Goal: Task Accomplishment & Management: Complete application form

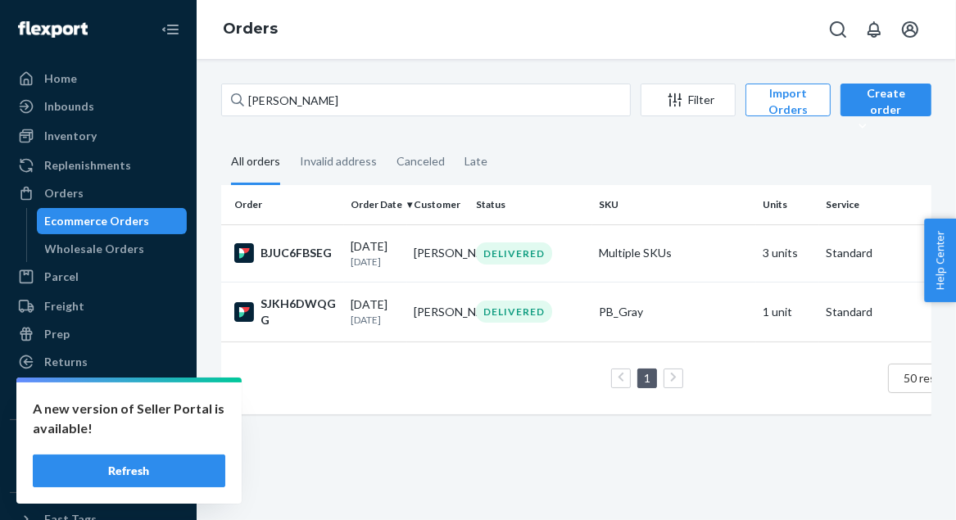
click at [165, 464] on button "Refresh" at bounding box center [129, 471] width 193 height 33
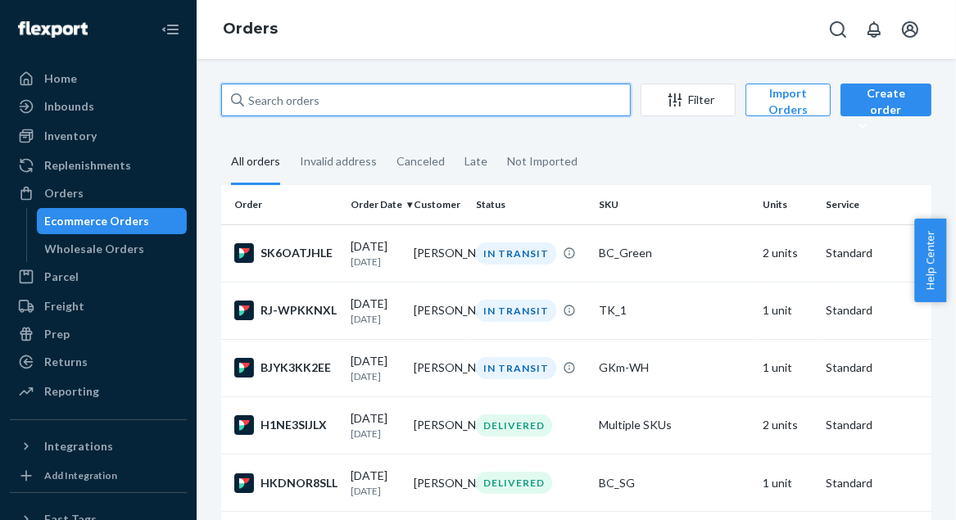
click at [296, 107] on input "text" at bounding box center [426, 100] width 410 height 33
paste input "BJYK3KK2EE"
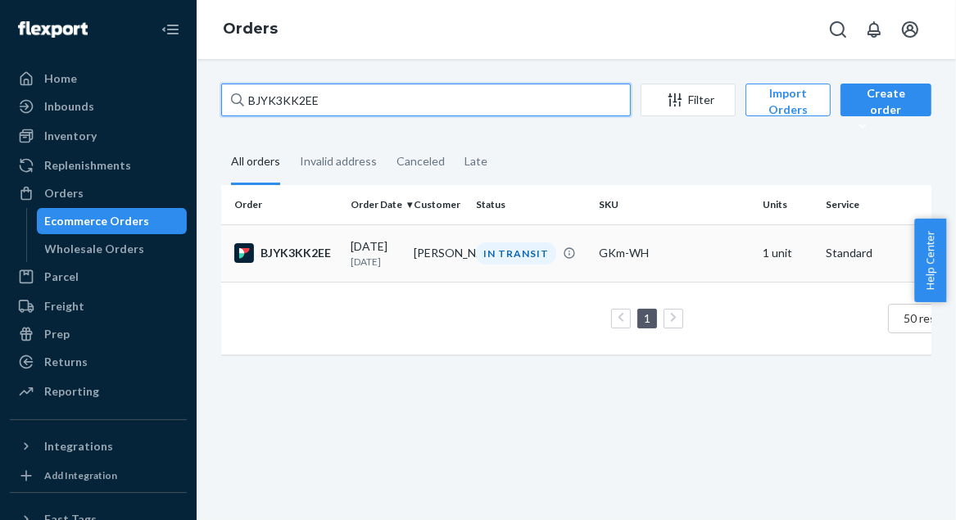
type input "BJYK3KK2EE"
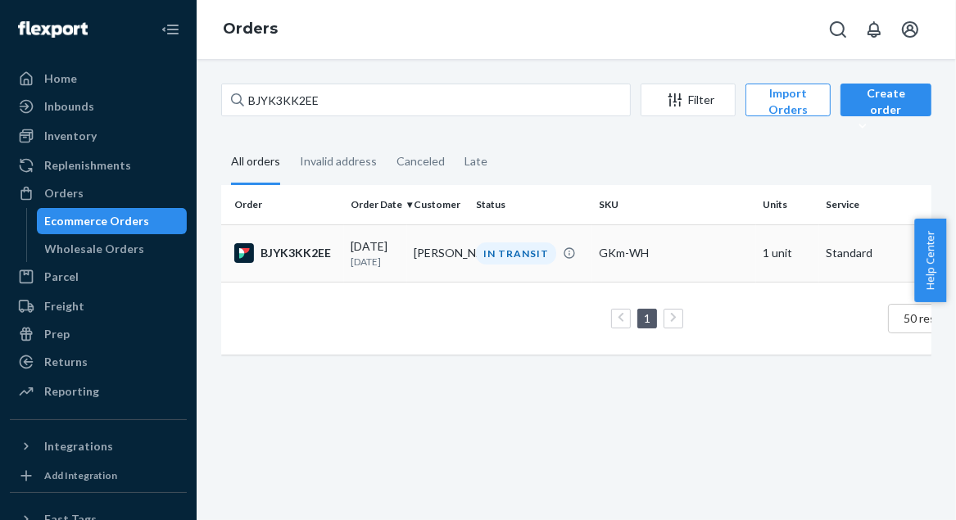
click at [430, 250] on td "[PERSON_NAME]" at bounding box center [438, 252] width 63 height 57
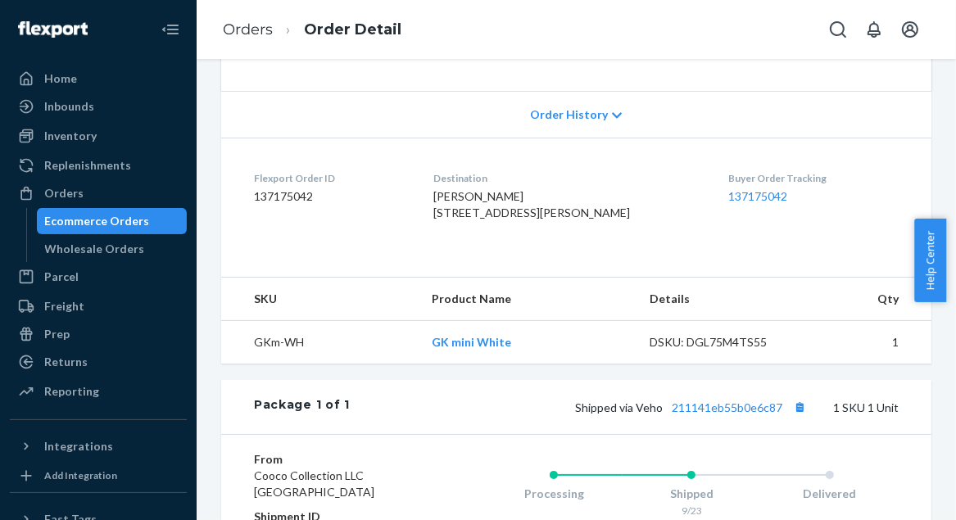
scroll to position [323, 0]
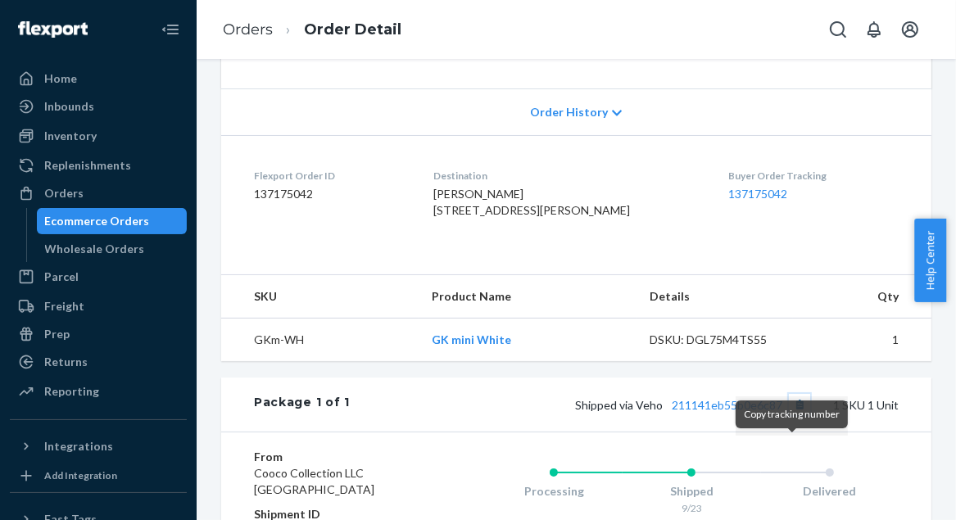
click at [790, 415] on button "Copy tracking number" at bounding box center [799, 404] width 21 height 21
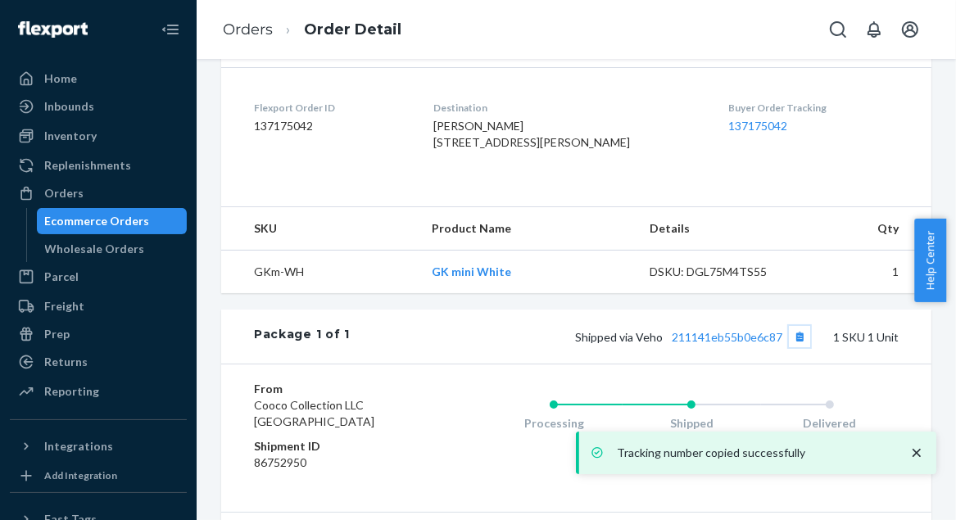
scroll to position [416, 0]
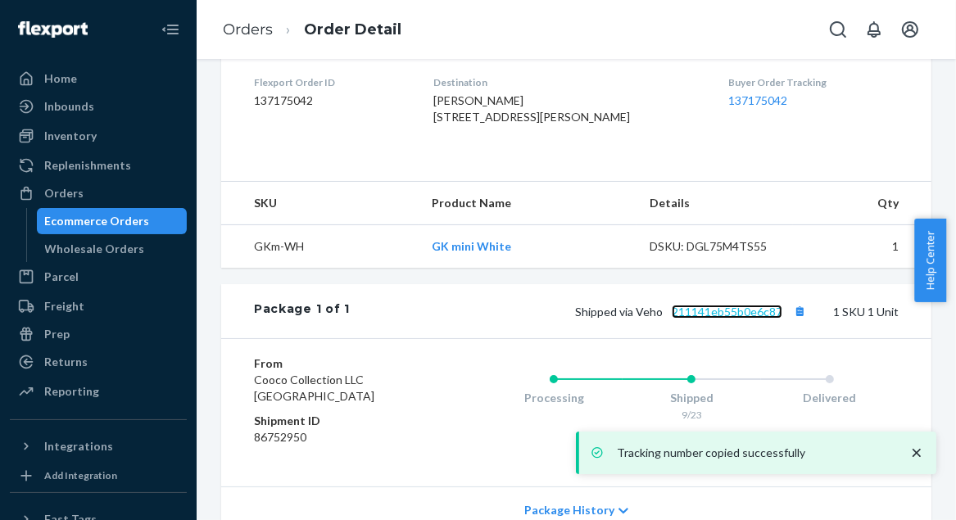
click at [694, 319] on link "211141eb55b0e6c87" at bounding box center [727, 312] width 111 height 14
click at [255, 34] on link "Orders" at bounding box center [248, 29] width 50 height 18
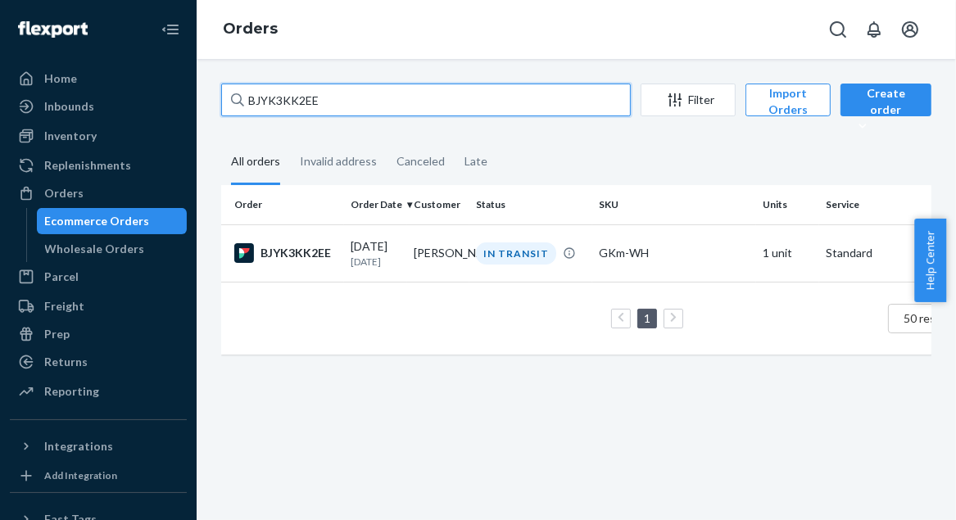
click at [288, 95] on input "BJYK3KK2EE" at bounding box center [426, 100] width 410 height 33
paste input "RJ-WPKKNXL"
type input "RJ-WPKKNXL"
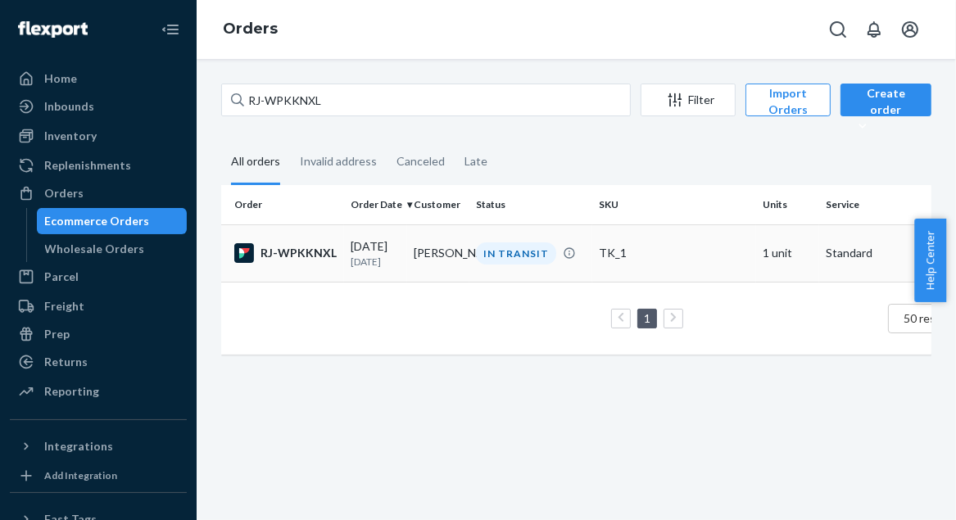
click at [523, 244] on div "IN TRANSIT" at bounding box center [516, 253] width 80 height 22
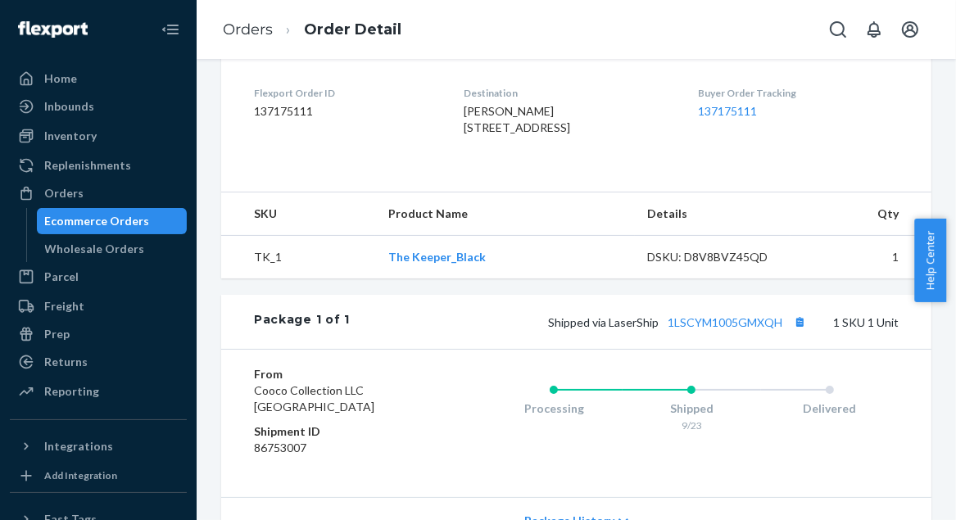
scroll to position [406, 0]
click at [789, 332] on button "Copy tracking number" at bounding box center [799, 320] width 21 height 21
click at [252, 25] on link "Orders" at bounding box center [248, 29] width 50 height 18
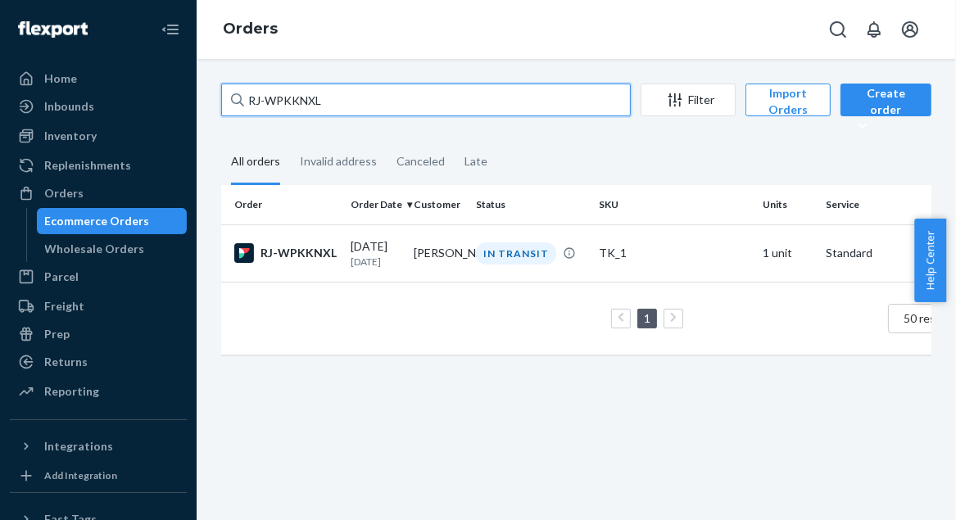
click at [281, 100] on input "RJ-WPKKNXL" at bounding box center [426, 100] width 410 height 33
click at [281, 99] on input "RJ-WPKKNXL" at bounding box center [426, 100] width 410 height 33
click at [280, 99] on input "RJ-WPKKNXL" at bounding box center [426, 100] width 410 height 33
paste input "SK6OATJHLE"
type input "SK6OATJHLE"
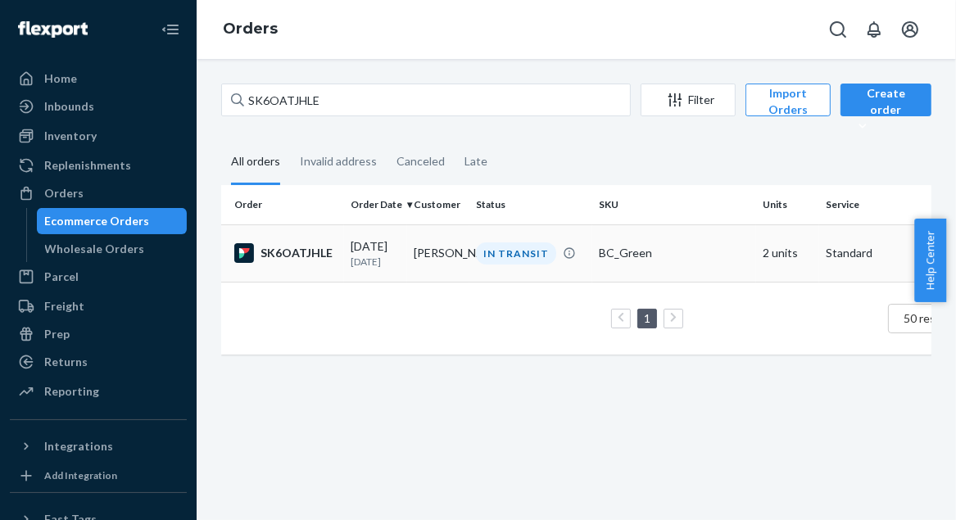
click at [415, 252] on td "[PERSON_NAME]" at bounding box center [438, 252] width 63 height 57
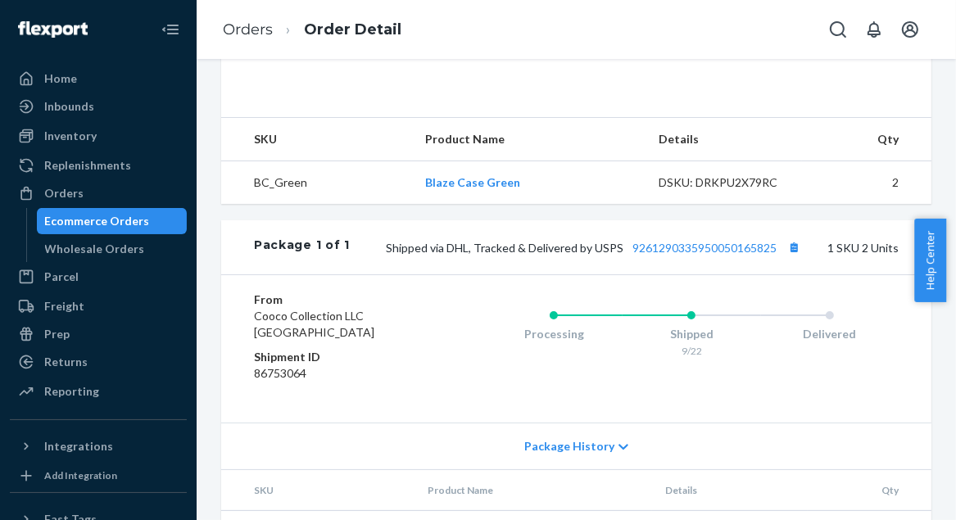
scroll to position [549, 0]
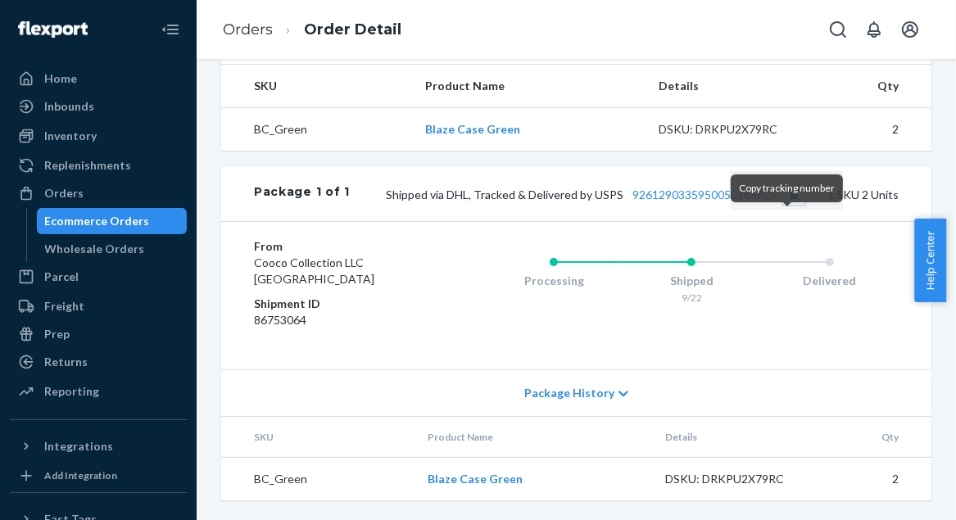
click at [785, 205] on button "Copy tracking number" at bounding box center [793, 194] width 21 height 21
click at [242, 32] on link "Orders" at bounding box center [248, 29] width 50 height 18
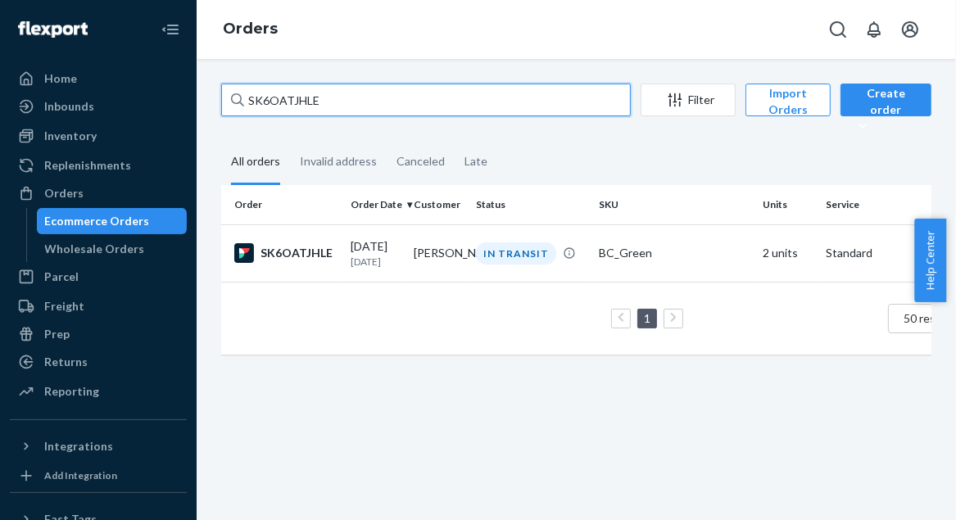
click at [278, 100] on input "SK6OATJHLE" at bounding box center [426, 100] width 410 height 33
click at [277, 100] on input "SK6OATJHLE" at bounding box center [426, 100] width 410 height 33
paste input "Lilly Diehl"
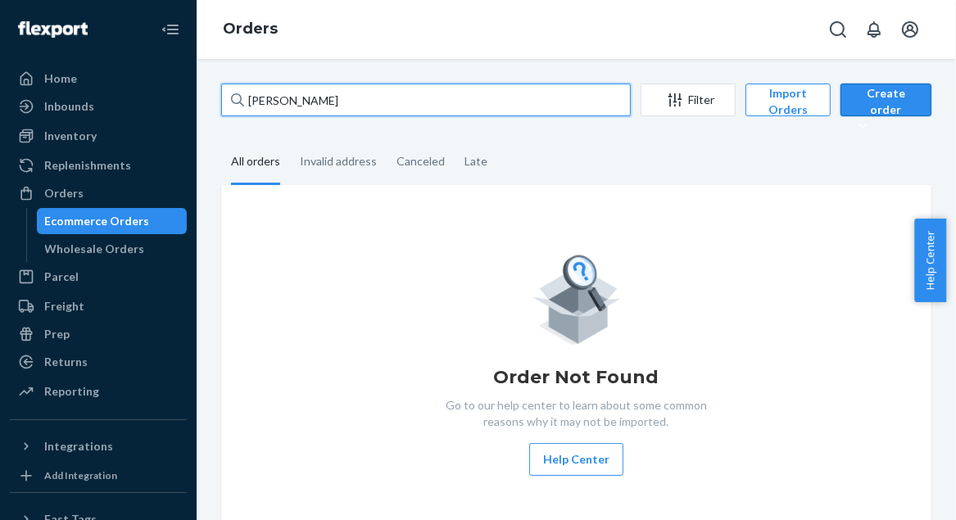
type input "Lilly Diehl"
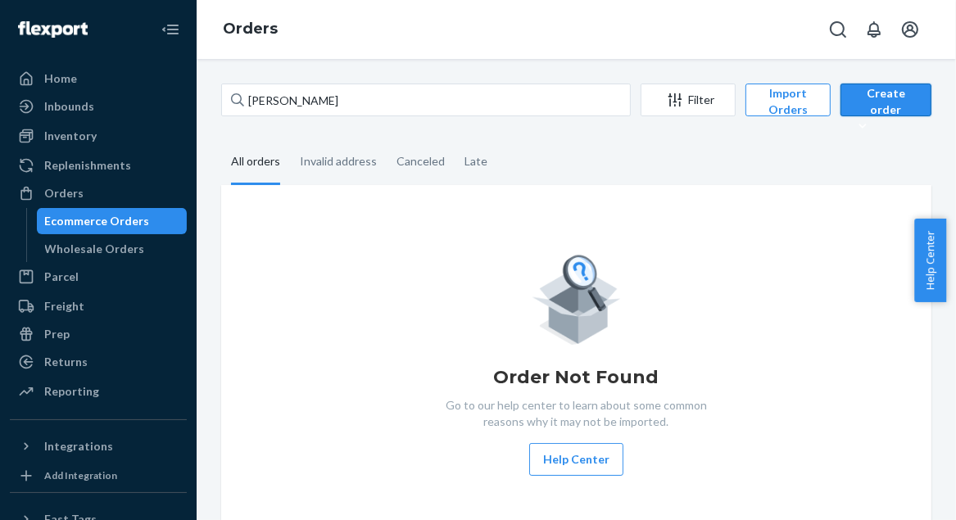
click at [866, 99] on div "Create order" at bounding box center [886, 109] width 66 height 49
click at [873, 145] on span "Ecommerce order" at bounding box center [909, 139] width 102 height 11
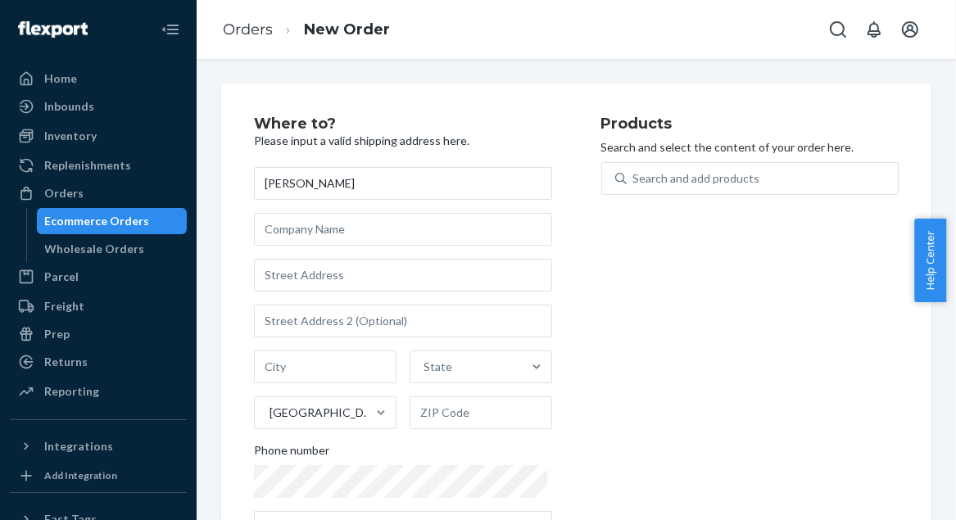
type input "Lilly Diehl"
click at [266, 274] on input "text" at bounding box center [403, 275] width 298 height 33
paste input "4709 Bermuda Dr Mustang OK 73064"
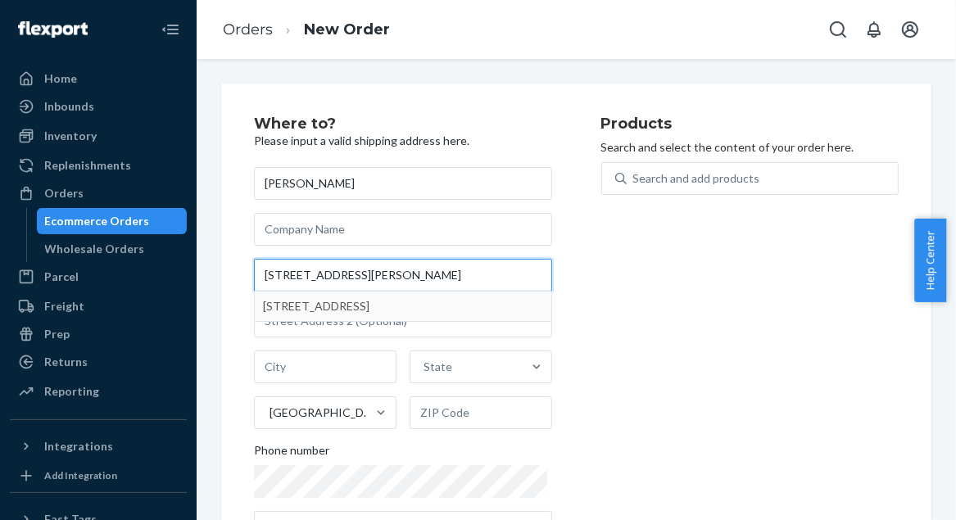
type input "4709 Bermuda Dr Mustang OK 73064"
type input "Mustang"
type input "73064"
type input "4709 Bermuda Dr"
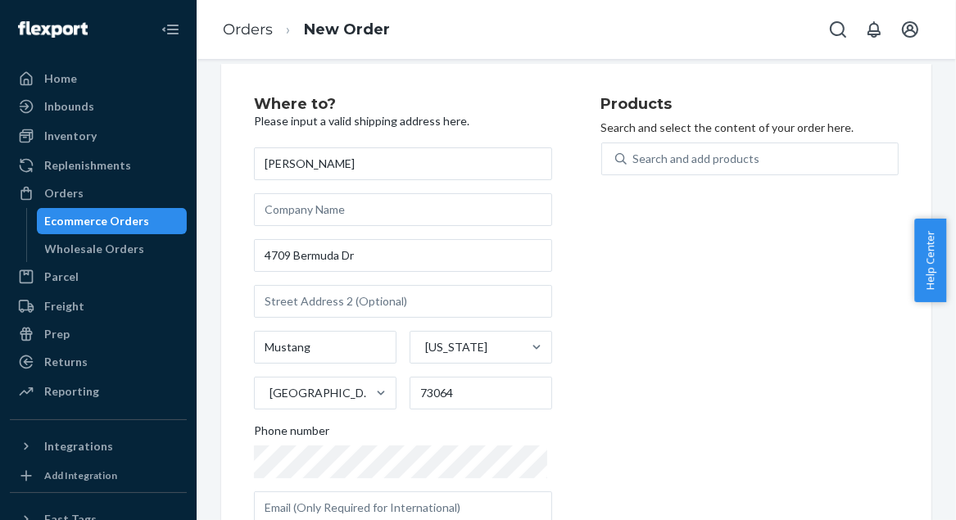
scroll to position [69, 0]
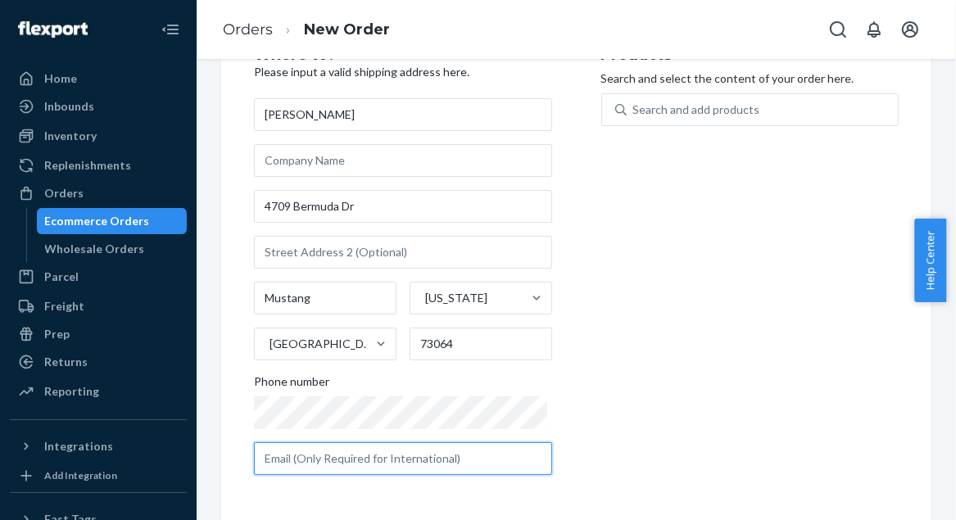
click at [329, 467] on input "text" at bounding box center [403, 458] width 298 height 33
paste input "l.lantigua@live.com"
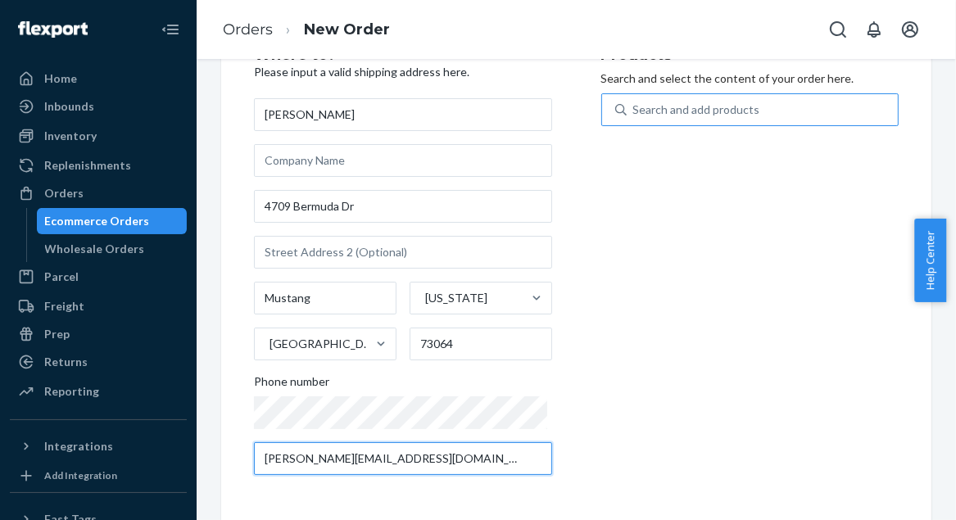
type input "l.lantigua@live.com"
click at [674, 114] on div "Search and add products" at bounding box center [696, 110] width 127 height 16
click at [635, 114] on input "Search and add products" at bounding box center [634, 110] width 2 height 16
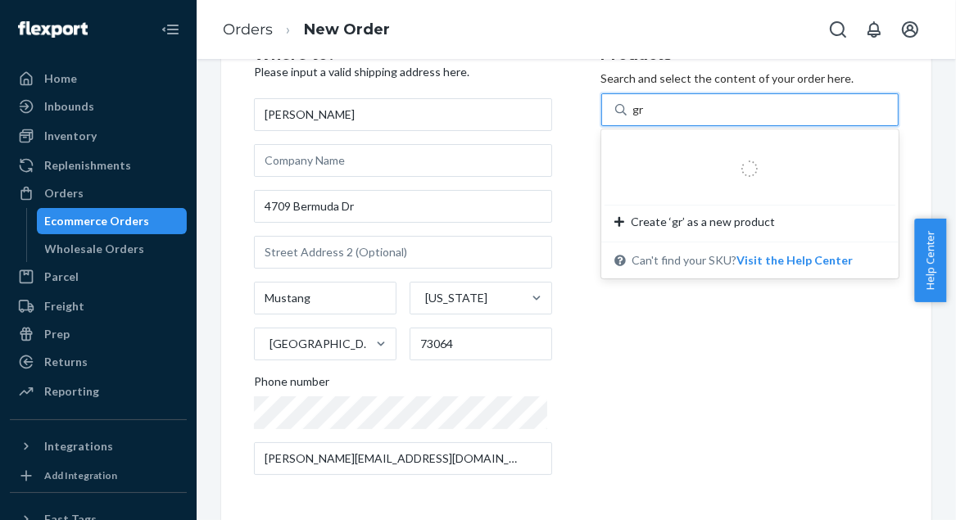
type input "gra"
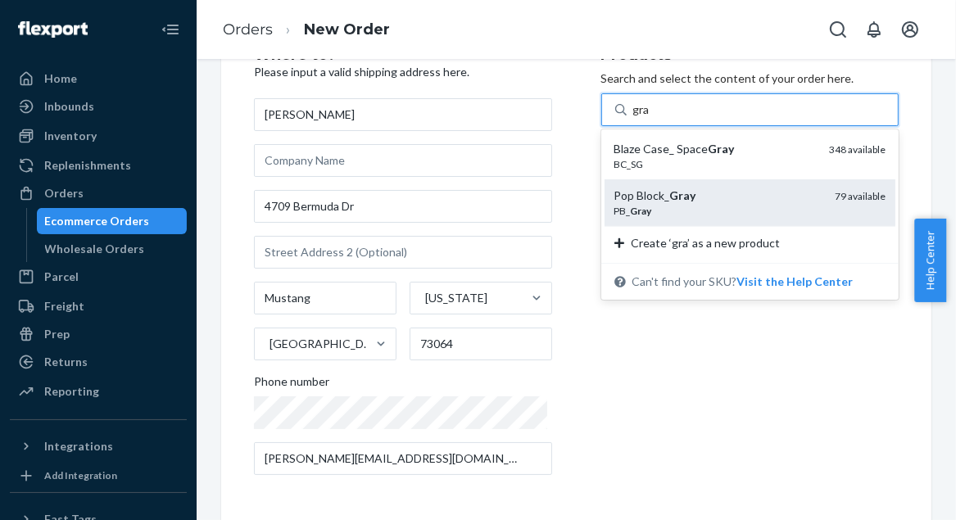
click at [681, 193] on em "Gray" at bounding box center [683, 195] width 26 height 14
click at [651, 118] on input "gra" at bounding box center [642, 110] width 18 height 16
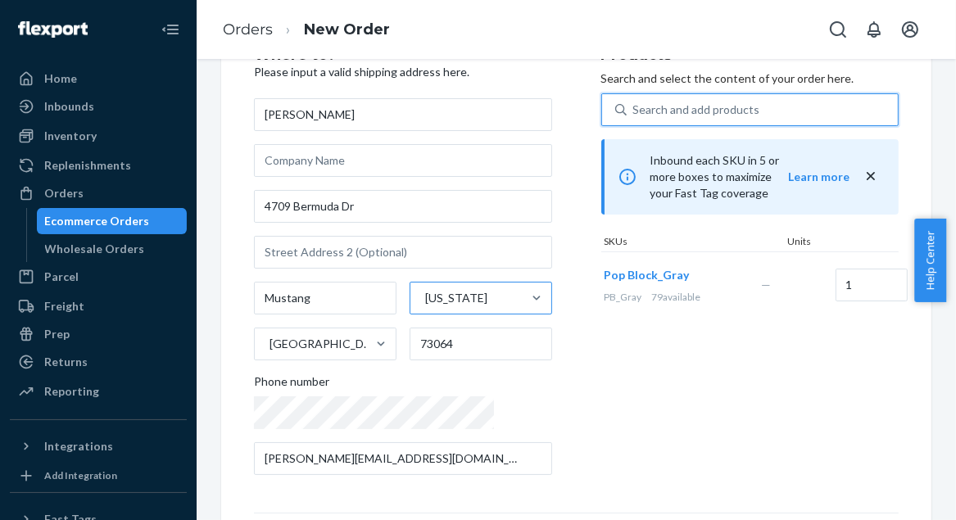
scroll to position [317, 0]
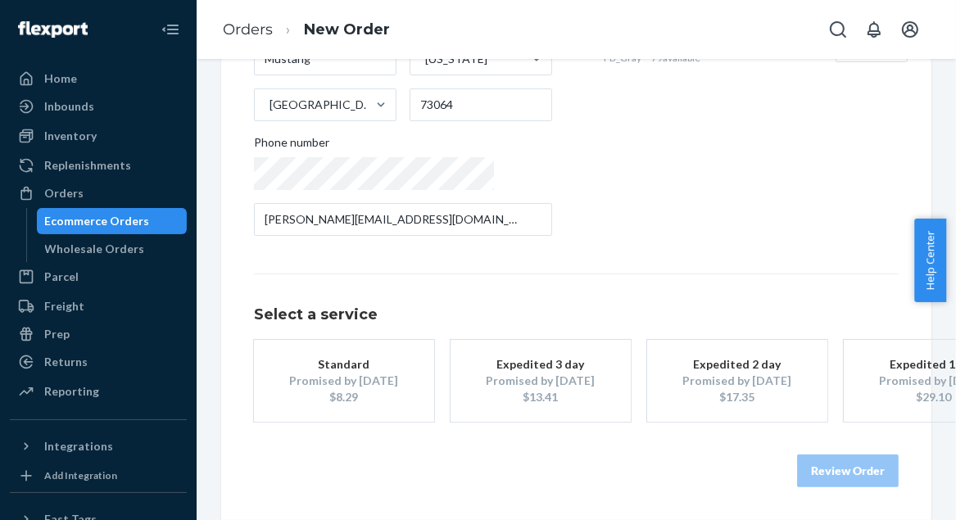
click at [363, 373] on div "Promised by Oct 3, 2025" at bounding box center [344, 381] width 131 height 16
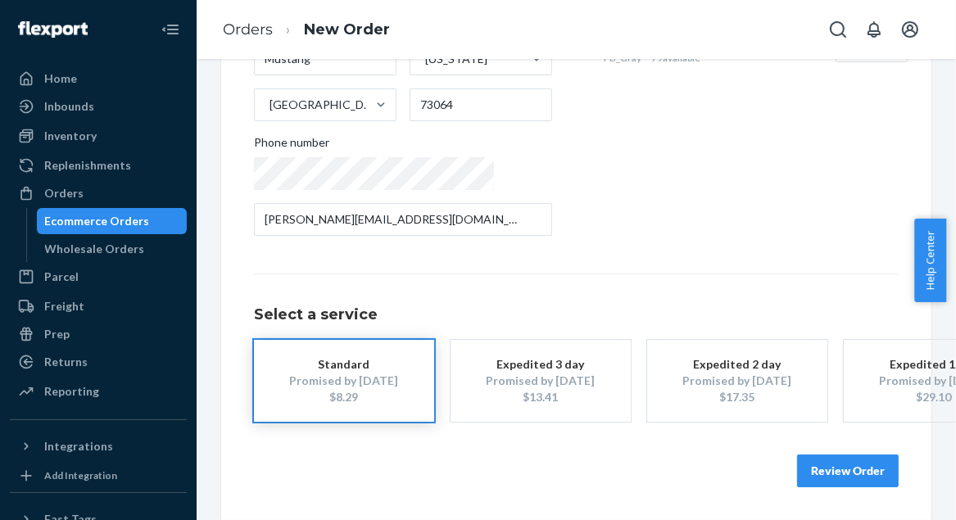
click at [832, 456] on button "Review Order" at bounding box center [848, 471] width 102 height 33
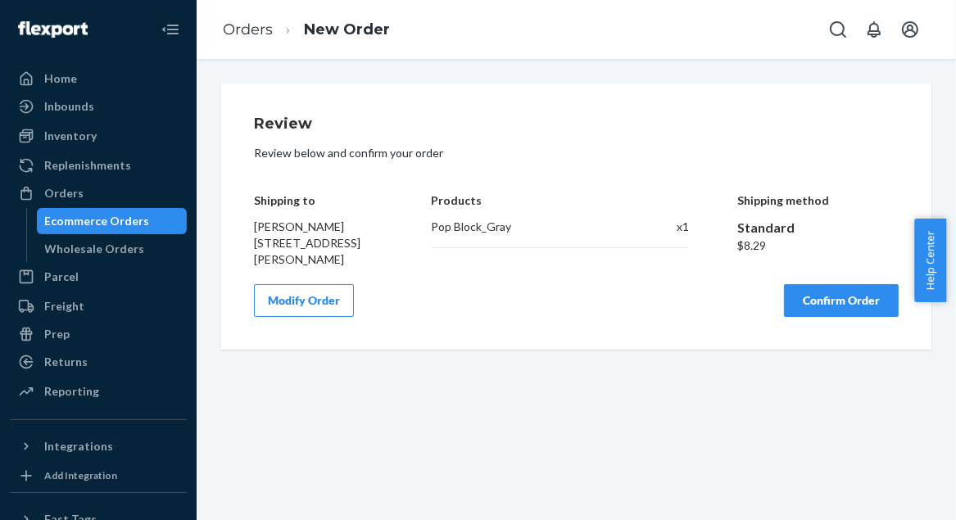
click at [811, 301] on button "Confirm Order" at bounding box center [841, 300] width 115 height 33
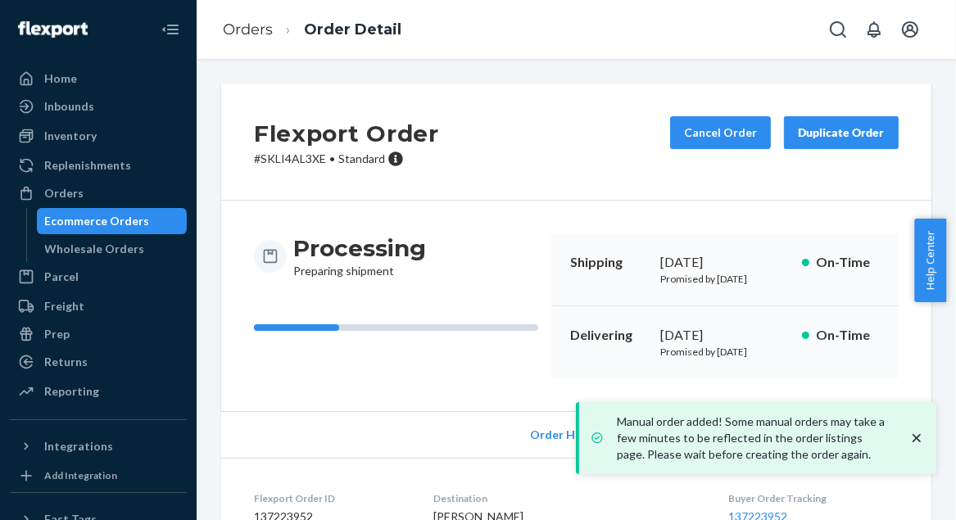
click at [262, 162] on p "# SKLI4AL3XE • Standard" at bounding box center [346, 159] width 185 height 16
click at [262, 161] on p "# SKLI4AL3XE • Standard" at bounding box center [346, 159] width 185 height 16
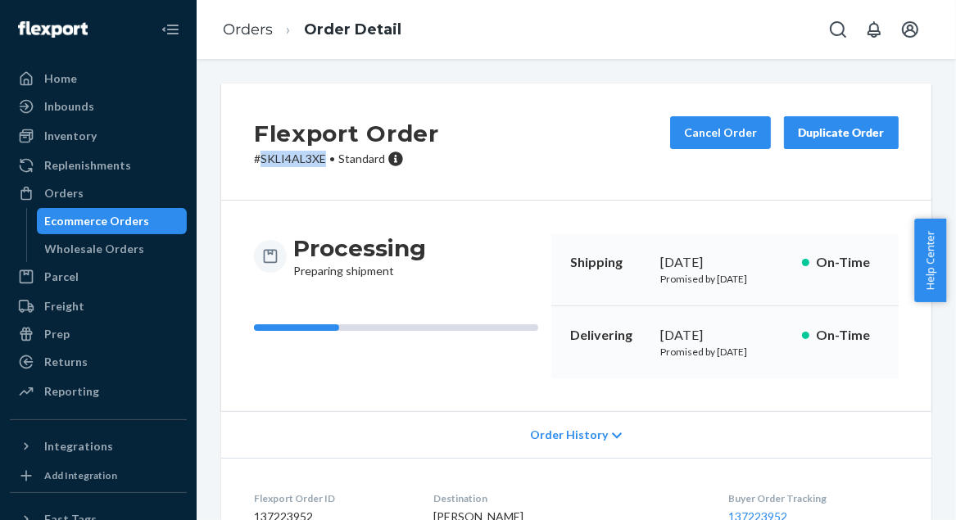
copy p "SKLI4AL3XE"
click at [238, 31] on link "Orders" at bounding box center [248, 29] width 50 height 18
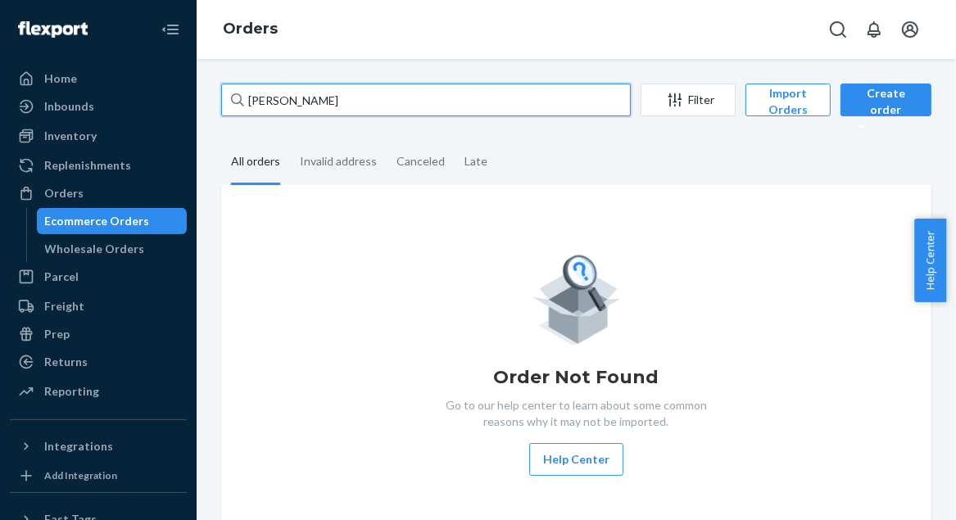
click at [309, 97] on input "Lilly Diehl" at bounding box center [426, 100] width 410 height 33
click at [310, 99] on input "Lilly Diehl" at bounding box center [426, 100] width 410 height 33
paste input "Jacque Godfrey"
type input "Jacque Godfrey"
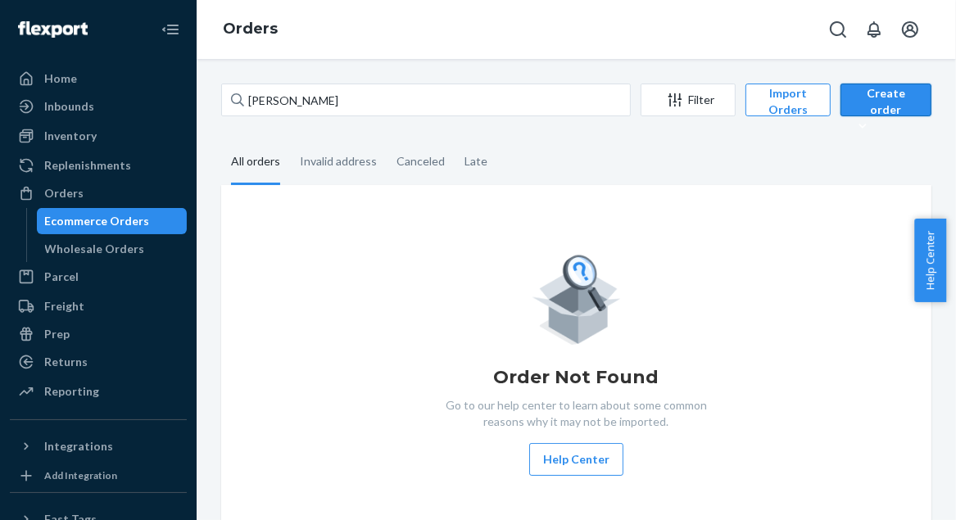
click at [881, 100] on div "Create order" at bounding box center [886, 109] width 66 height 49
click at [870, 141] on span "Ecommerce order" at bounding box center [909, 139] width 102 height 11
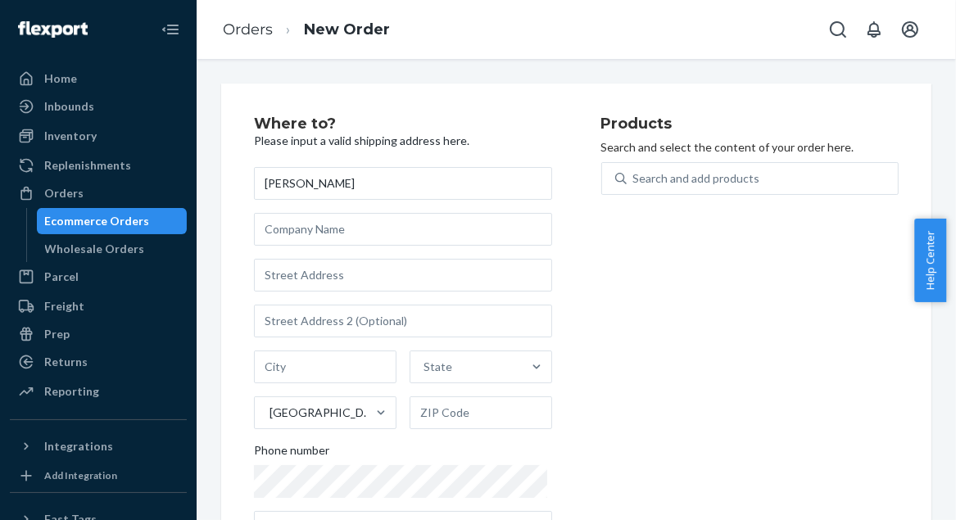
type input "Jacque Godfrey"
click at [310, 278] on input "text" at bounding box center [403, 275] width 298 height 33
paste input "676 Washington St Bedford OH 44146-3651"
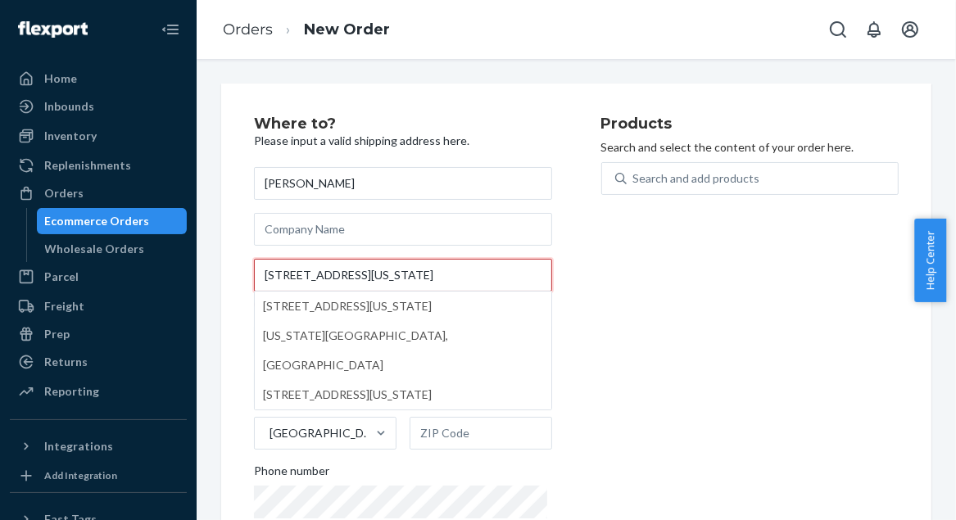
drag, startPoint x: 457, startPoint y: 275, endPoint x: 496, endPoint y: 274, distance: 39.4
click at [496, 274] on input "676 Washington St Bedford OH 44146-3651" at bounding box center [403, 275] width 298 height 33
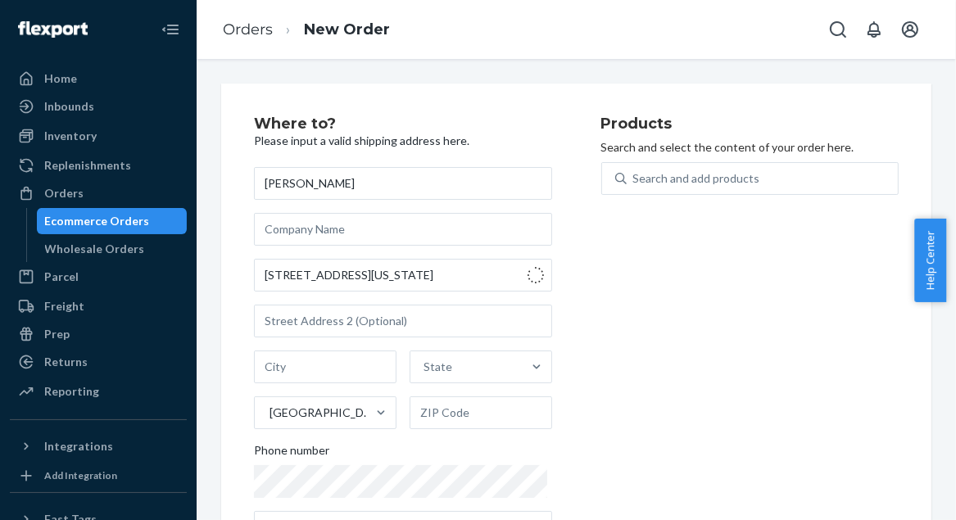
type input "676 Washington St"
type input "Bedford"
type input "44146"
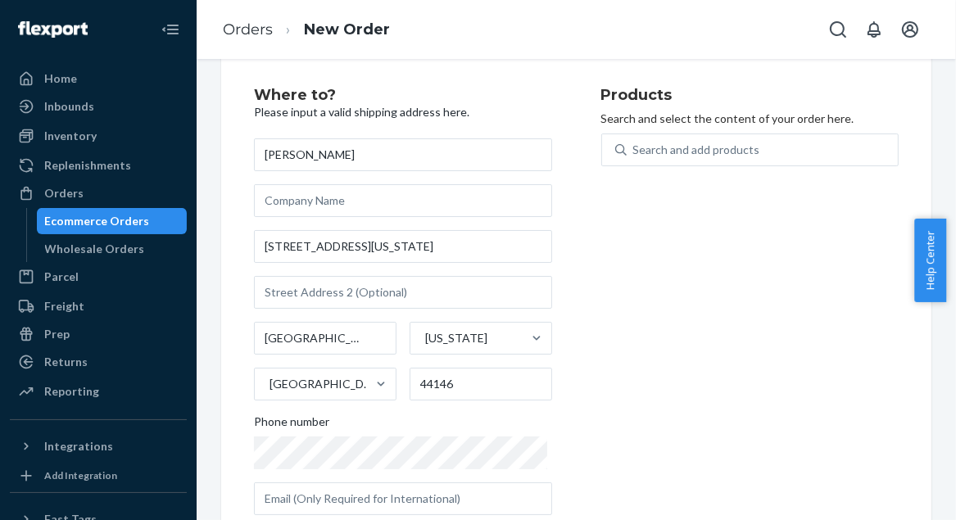
scroll to position [69, 0]
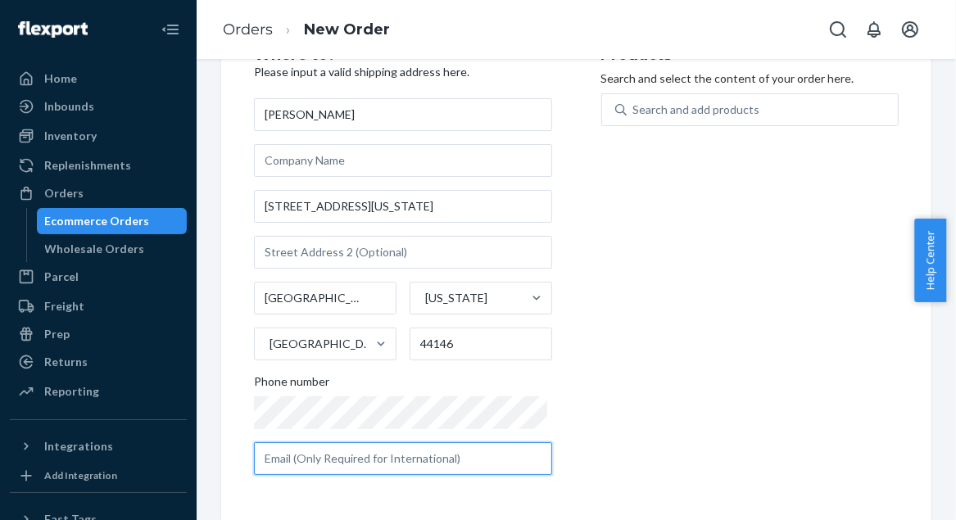
click at [334, 456] on input "text" at bounding box center [403, 458] width 298 height 33
paste input "jacquearoe@aol.com"
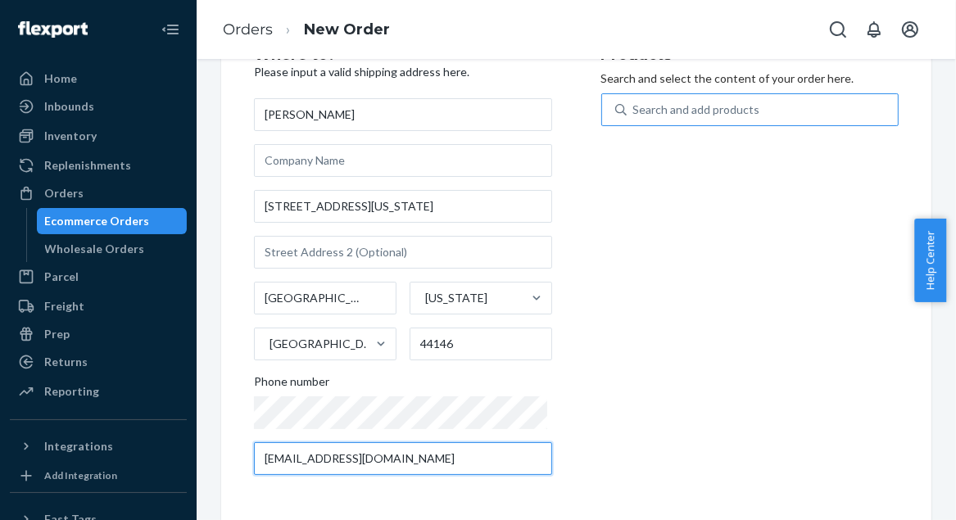
type input "jacquearoe@aol.com"
click at [645, 110] on div "Search and add products" at bounding box center [696, 110] width 127 height 16
click at [635, 110] on input "Search and add products" at bounding box center [634, 110] width 2 height 16
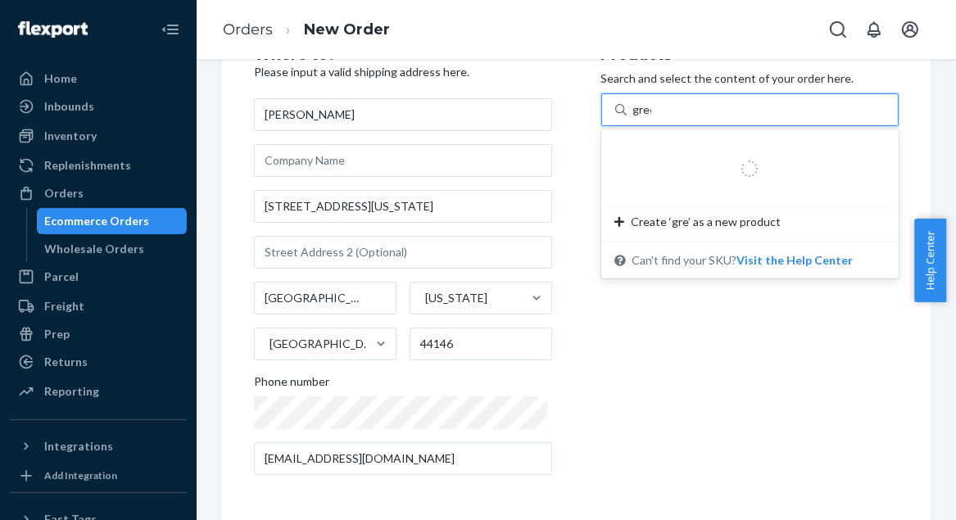
type input "green"
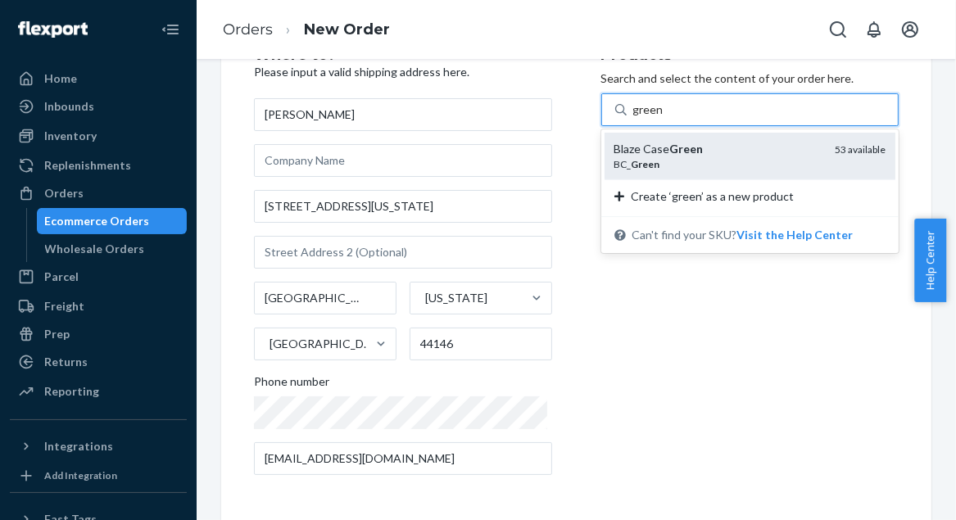
click at [633, 150] on div "Blaze Case Green" at bounding box center [718, 149] width 208 height 16
click at [633, 118] on input "green" at bounding box center [648, 110] width 30 height 16
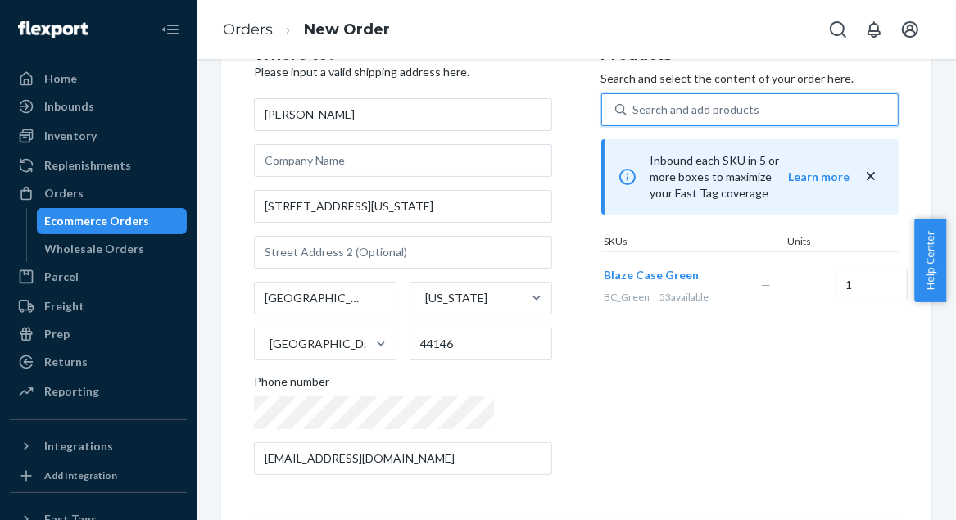
click at [650, 112] on div "Search and add products" at bounding box center [696, 110] width 127 height 16
click at [635, 112] on input "0 results available. Select is focused ,type to refine list, press Down to open…" at bounding box center [634, 110] width 2 height 16
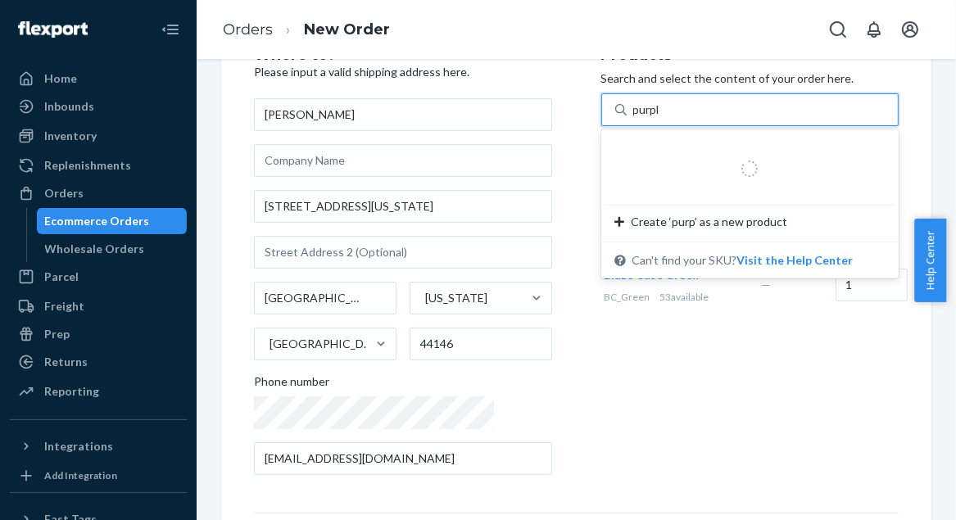
type input "purple"
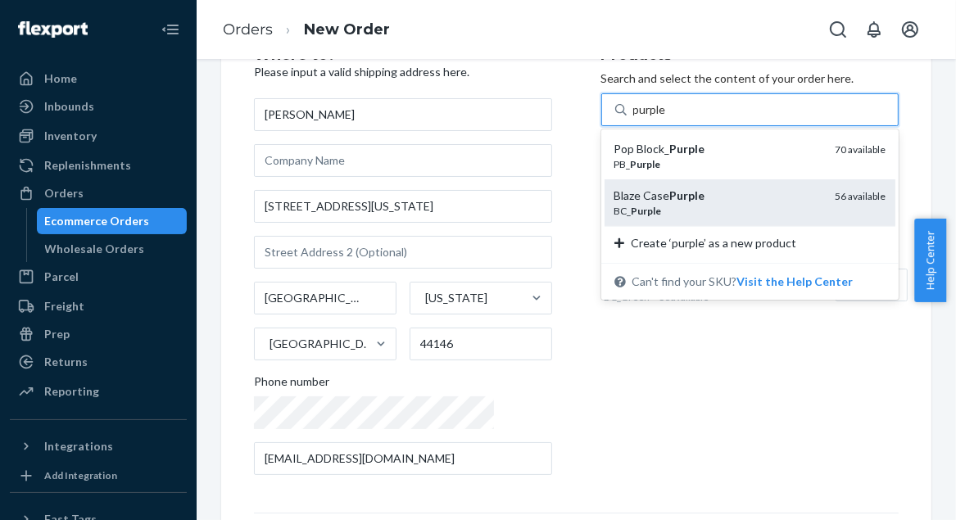
click at [620, 202] on div "Blaze Case Purple" at bounding box center [718, 196] width 208 height 16
click at [633, 118] on input "purple" at bounding box center [650, 110] width 34 height 16
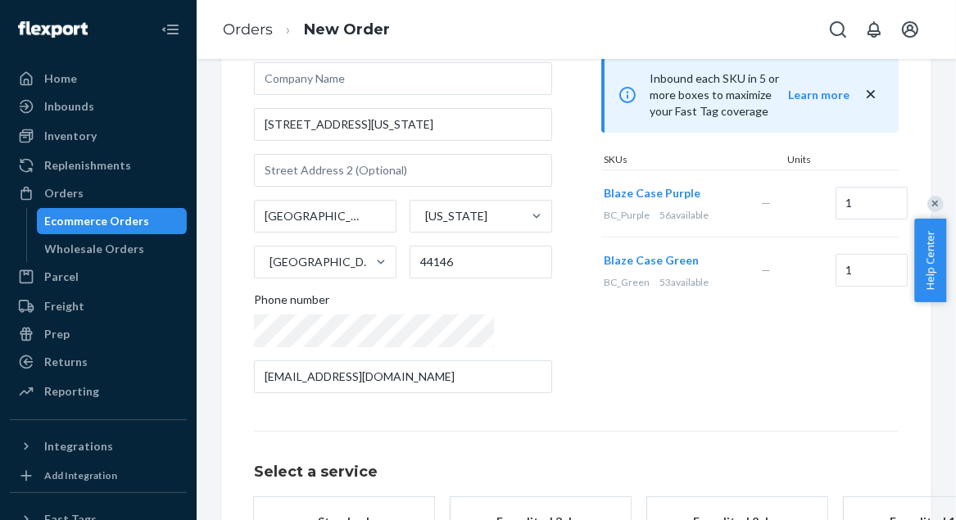
scroll to position [287, 0]
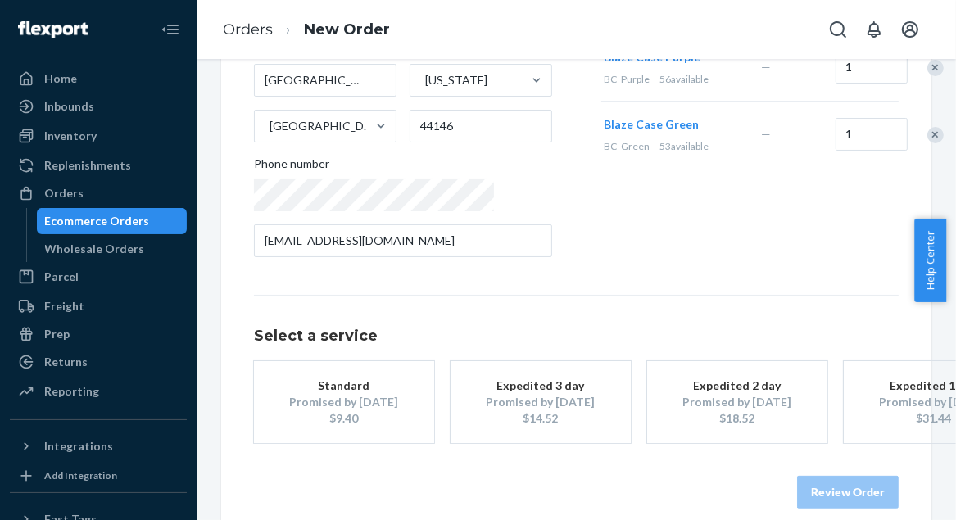
click at [372, 384] on div "Standard" at bounding box center [344, 386] width 131 height 16
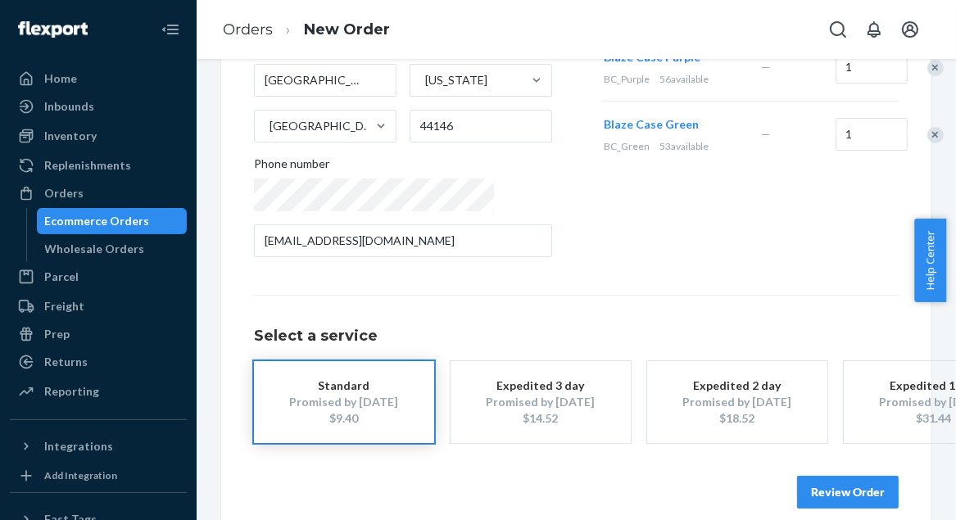
click at [836, 489] on button "Review Order" at bounding box center [848, 492] width 102 height 33
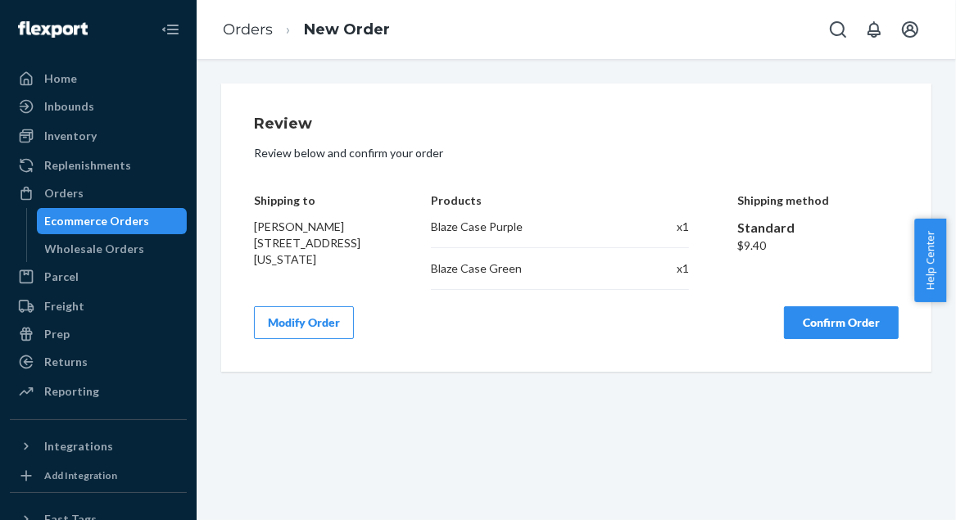
click at [850, 330] on button "Confirm Order" at bounding box center [841, 322] width 115 height 33
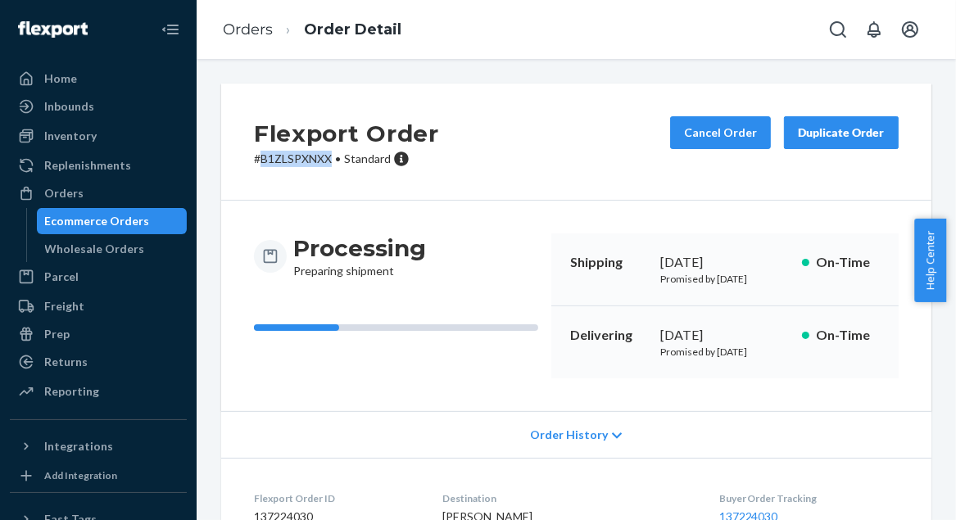
drag, startPoint x: 261, startPoint y: 159, endPoint x: 328, endPoint y: 159, distance: 66.4
click at [328, 159] on p "# B1ZLSPXNXX • Standard" at bounding box center [346, 159] width 185 height 16
copy p "B1ZLSPXNXX"
